Goal: Information Seeking & Learning: Learn about a topic

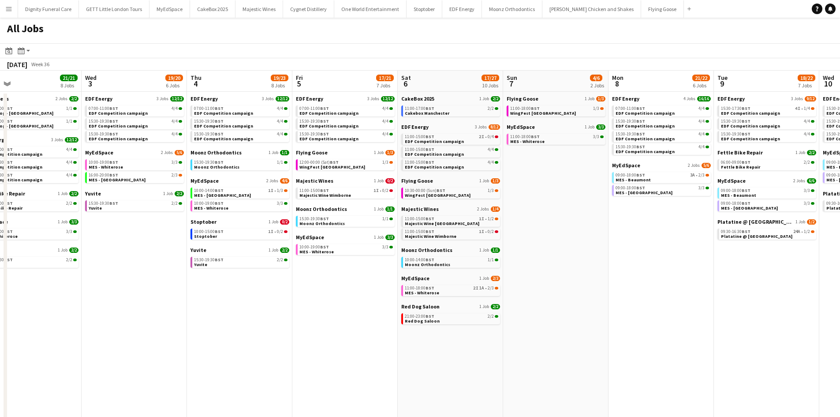
click at [10, 8] on app-icon "Menu" at bounding box center [8, 8] width 7 height 7
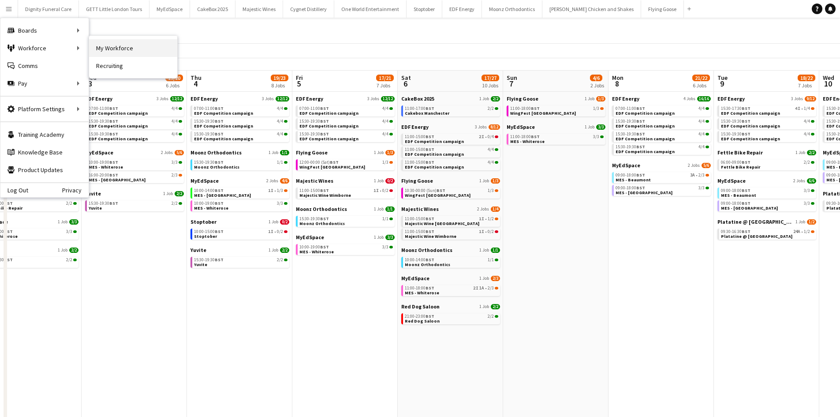
click at [98, 48] on link "My Workforce" at bounding box center [133, 48] width 88 height 18
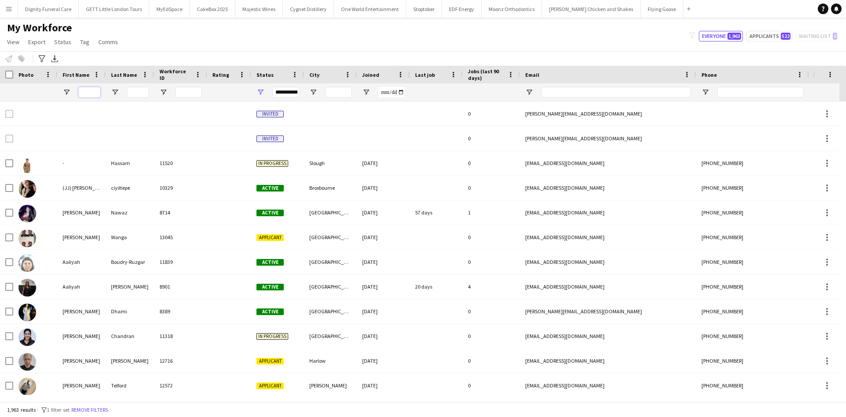
click at [79, 88] on input "First Name Filter Input" at bounding box center [89, 92] width 22 height 11
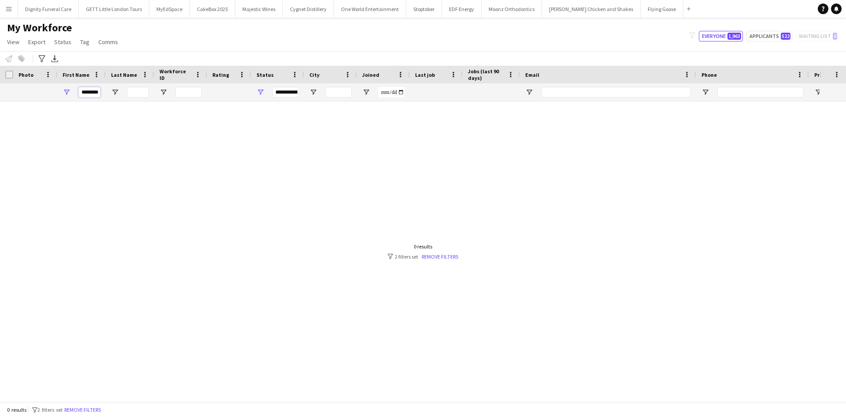
type input "********"
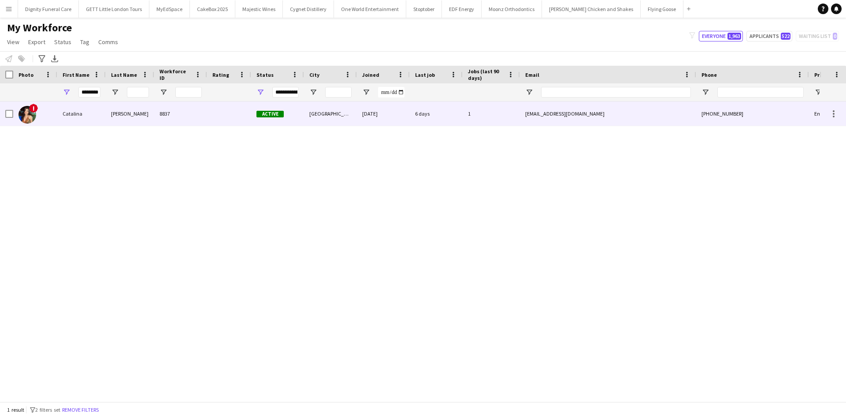
click at [104, 112] on div "Catalina" at bounding box center [81, 113] width 48 height 24
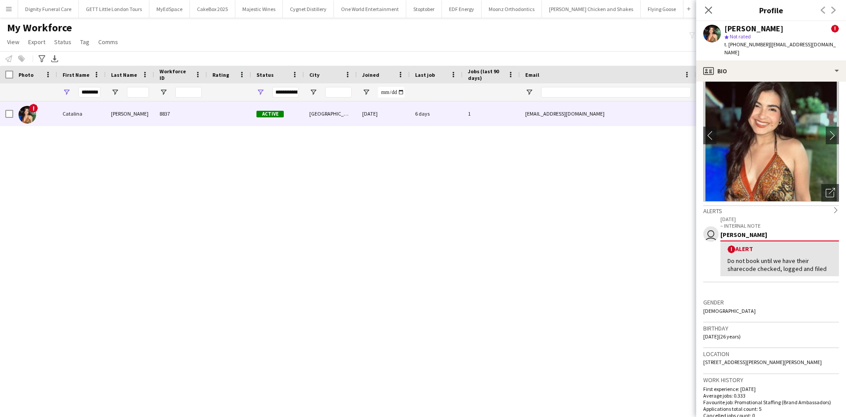
scroll to position [20, 0]
click at [707, 11] on icon at bounding box center [709, 10] width 8 height 8
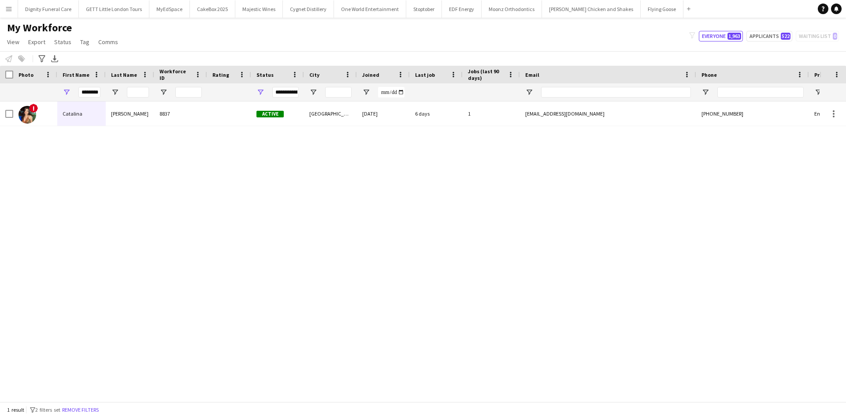
click at [147, 167] on div "! [PERSON_NAME] 8837 Active [GEOGRAPHIC_DATA] [DATE] 6 days 1 [EMAIL_ADDRESS][D…" at bounding box center [410, 247] width 820 height 293
click at [11, 19] on main "My Workforce View Views Default view New view Update view Delete view Edit name…" at bounding box center [423, 211] width 846 height 387
click at [10, 7] on app-icon "Menu" at bounding box center [8, 8] width 7 height 7
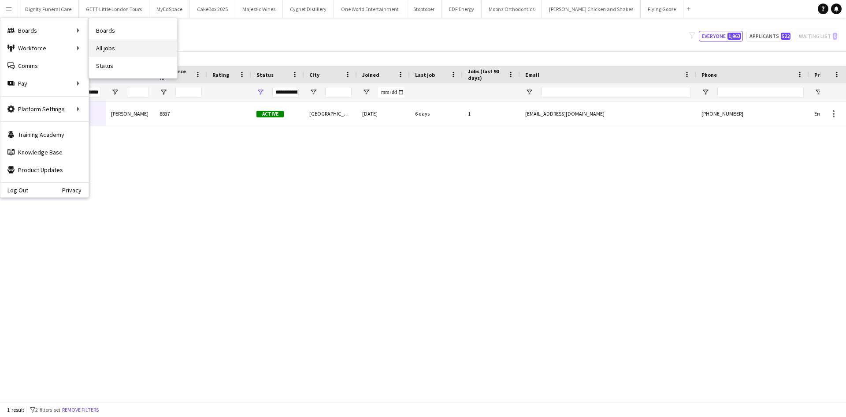
click at [112, 47] on link "All jobs" at bounding box center [133, 48] width 88 height 18
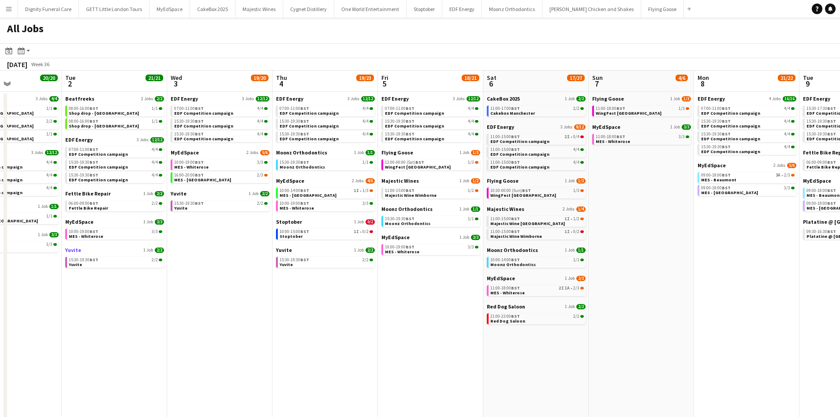
scroll to position [0, 254]
click at [618, 247] on app-date-cell "Flying Goose 1 Job [DATE] 11:00-18:00 BST 1/3 WingFest [GEOGRAPHIC_DATA] MyEdSp…" at bounding box center [641, 384] width 105 height 585
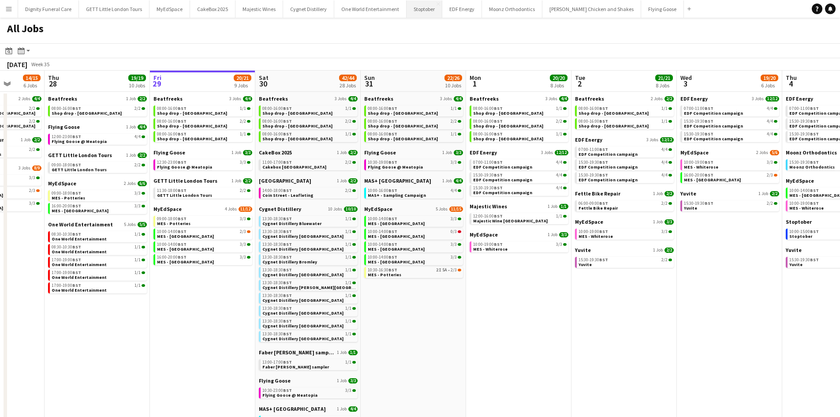
scroll to position [0, 211]
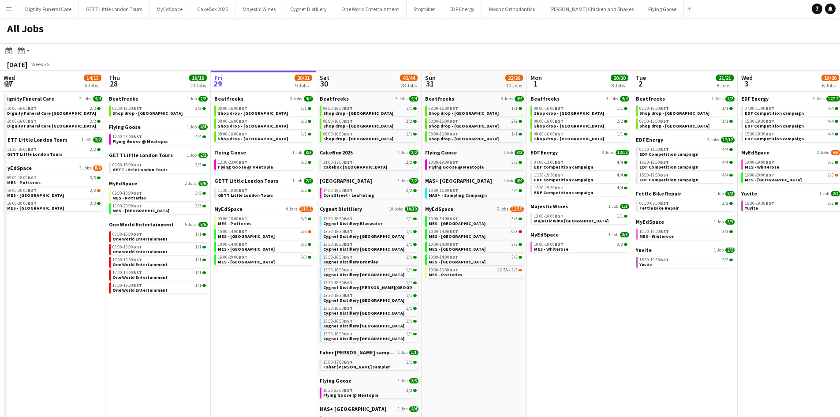
drag, startPoint x: 216, startPoint y: 101, endPoint x: 331, endPoint y: 53, distance: 124.3
click at [331, 53] on app-calendar "Date picker [DATE] [DATE] [DATE] M [DATE] T [DATE] W [DATE] T [DATE] F [DATE] S…" at bounding box center [420, 360] width 840 height 634
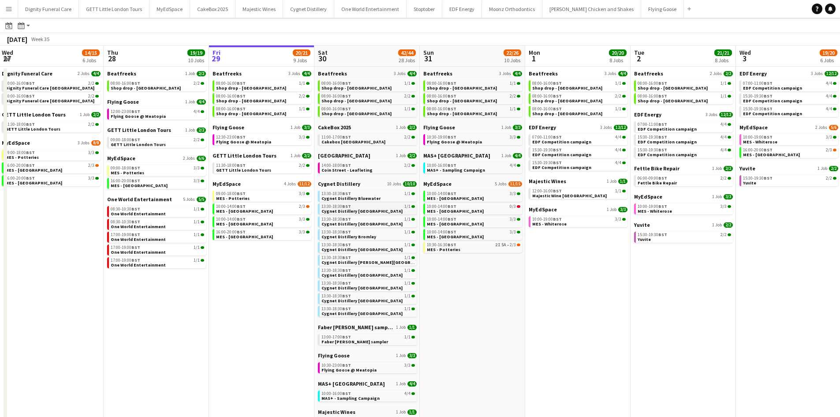
scroll to position [26, 0]
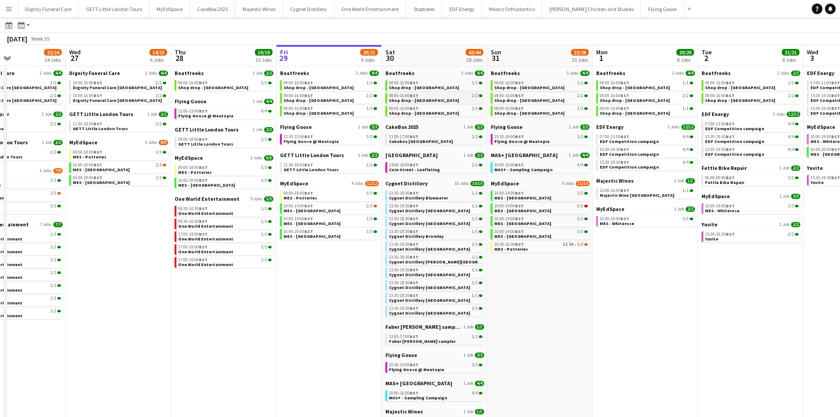
drag, startPoint x: 343, startPoint y: 183, endPoint x: 410, endPoint y: 95, distance: 110.4
click at [410, 95] on app-calendar-viewport "Sun 24 26/26 7 Jobs Mon 25 8/10 5 Jobs Tue 26 22/24 14 Jobs Wed 27 14/15 6 Jobs…" at bounding box center [420, 348] width 840 height 606
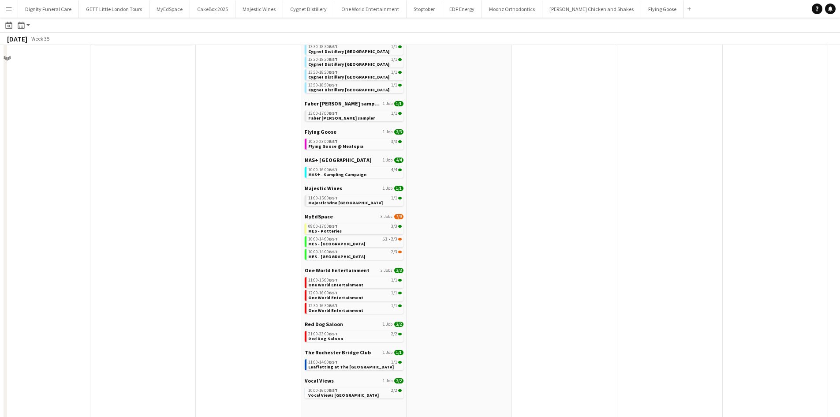
scroll to position [259, 0]
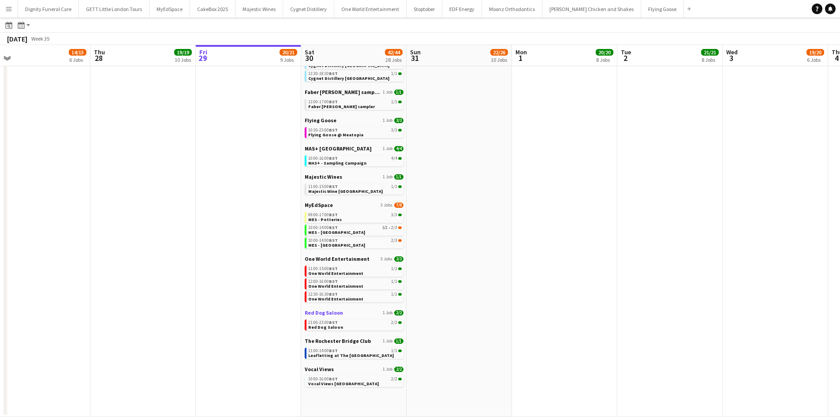
click at [321, 313] on span "Red Dog Saloon" at bounding box center [324, 312] width 38 height 7
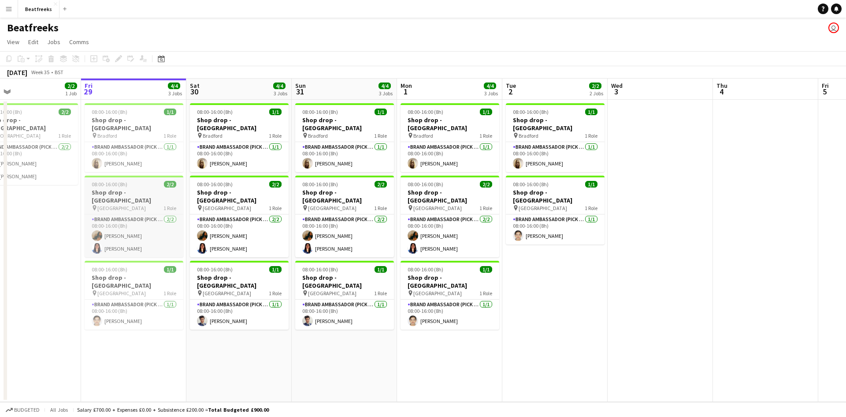
scroll to position [0, 234]
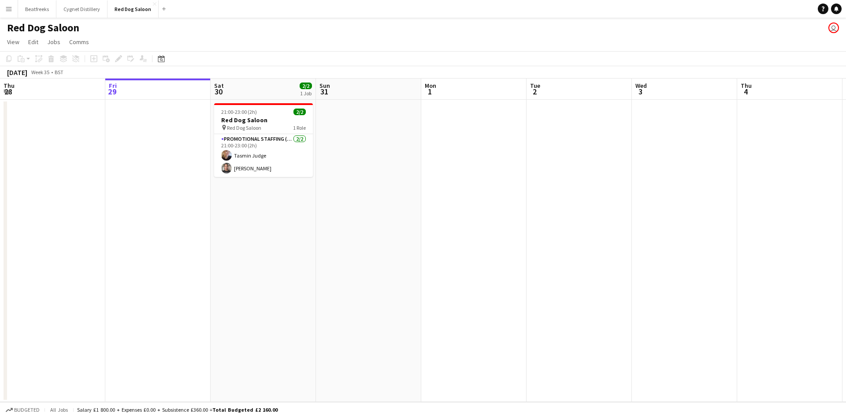
click at [9, 10] on app-icon "Menu" at bounding box center [8, 8] width 7 height 7
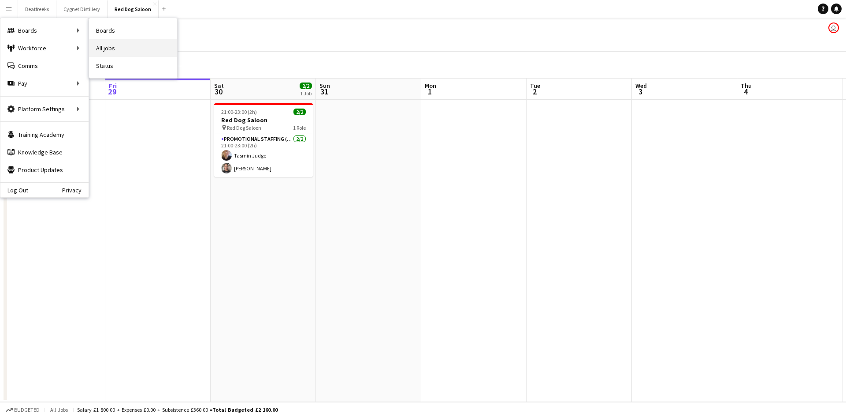
click at [109, 46] on link "All jobs" at bounding box center [133, 48] width 88 height 18
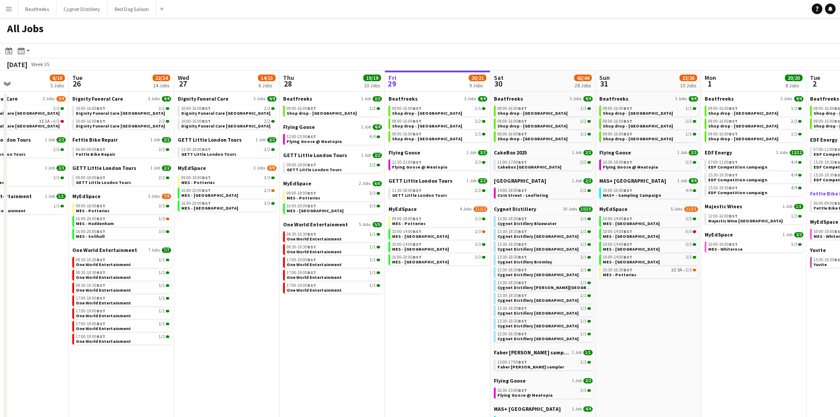
scroll to position [0, 247]
